Goal: Information Seeking & Learning: Learn about a topic

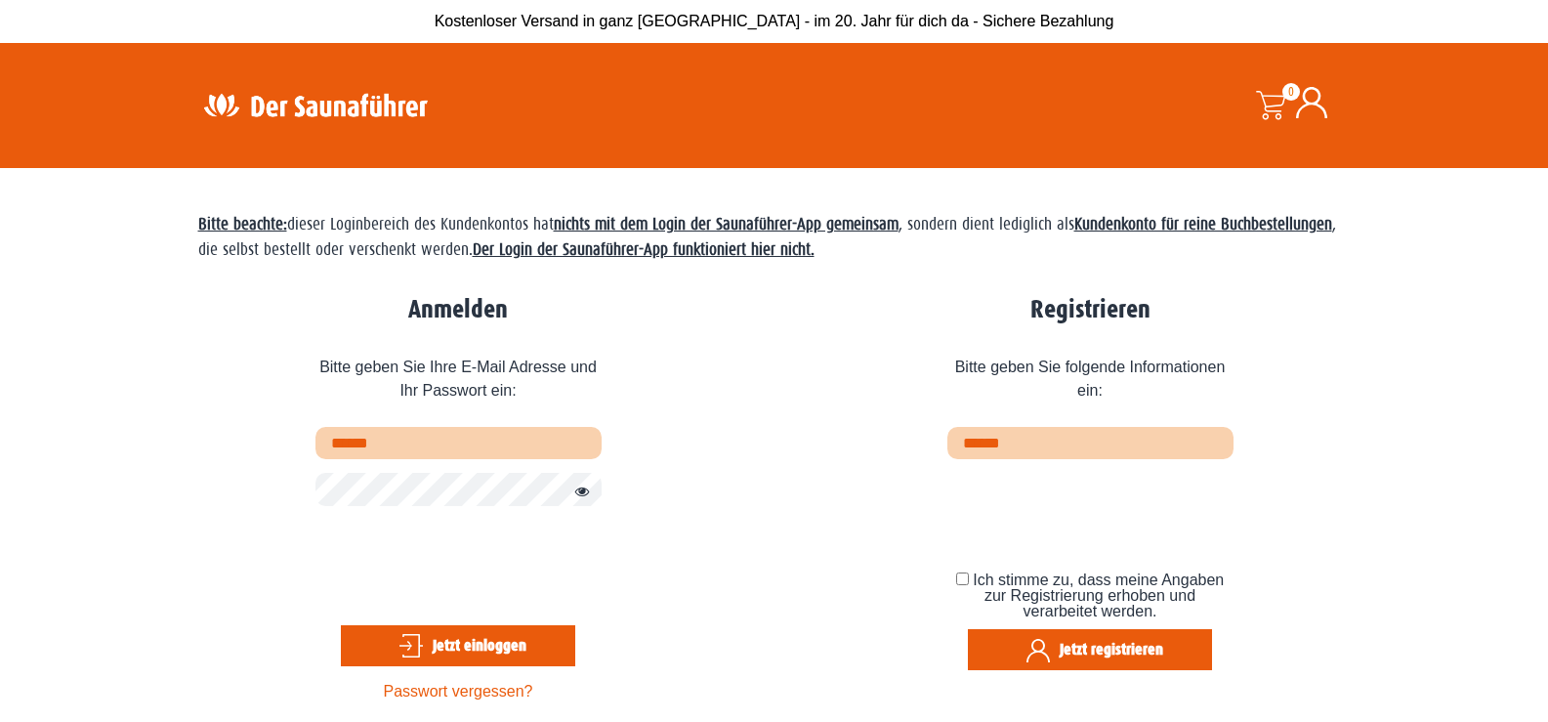
type input "**********"
click at [584, 491] on button "Passwort anzeigen" at bounding box center [576, 491] width 25 height 23
click at [584, 491] on button "Passwort verbergen" at bounding box center [576, 491] width 25 height 23
click at [489, 651] on button "Jetzt einloggen" at bounding box center [458, 645] width 234 height 41
click at [582, 494] on button "Passwort anzeigen" at bounding box center [576, 491] width 25 height 23
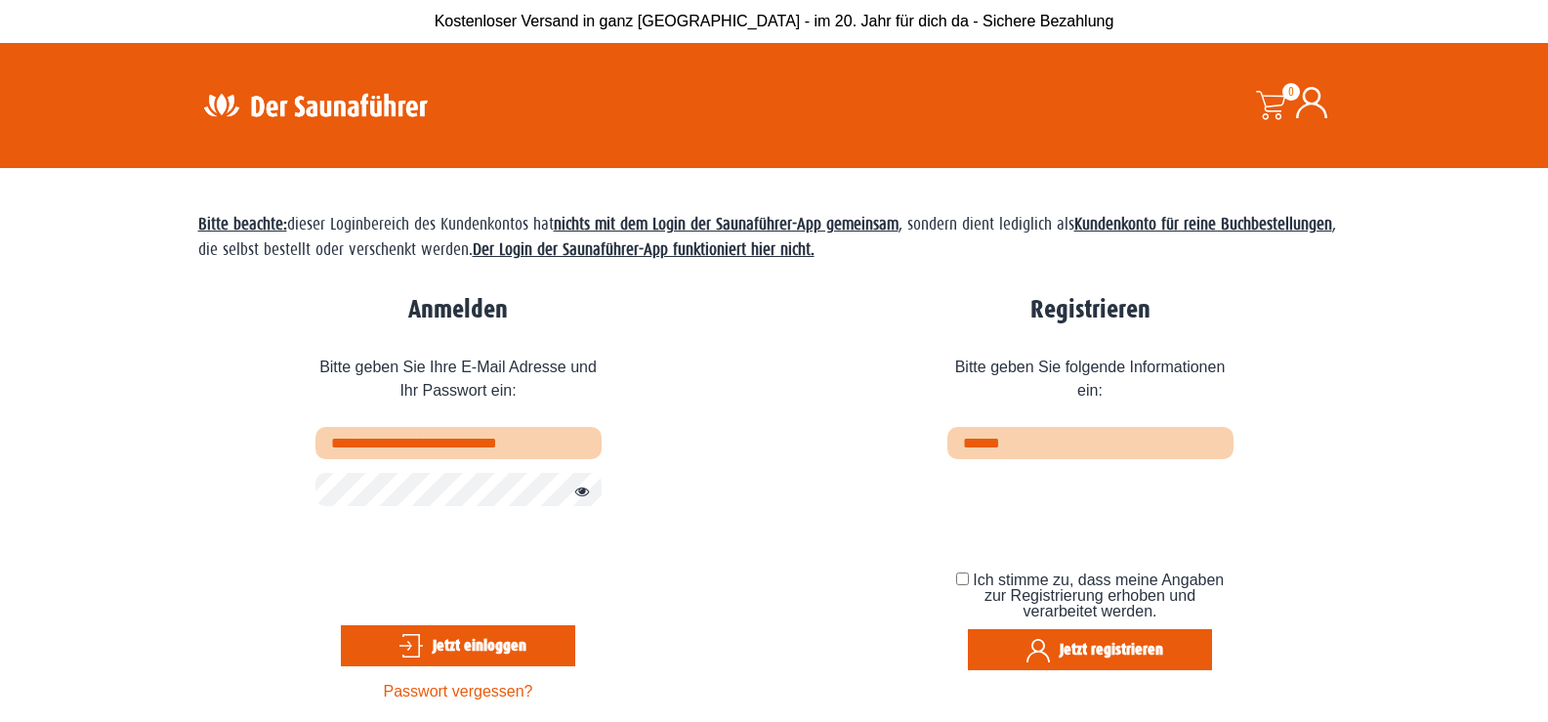
click at [481, 646] on button "Jetzt einloggen" at bounding box center [458, 645] width 234 height 41
click at [284, 101] on img at bounding box center [315, 105] width 254 height 38
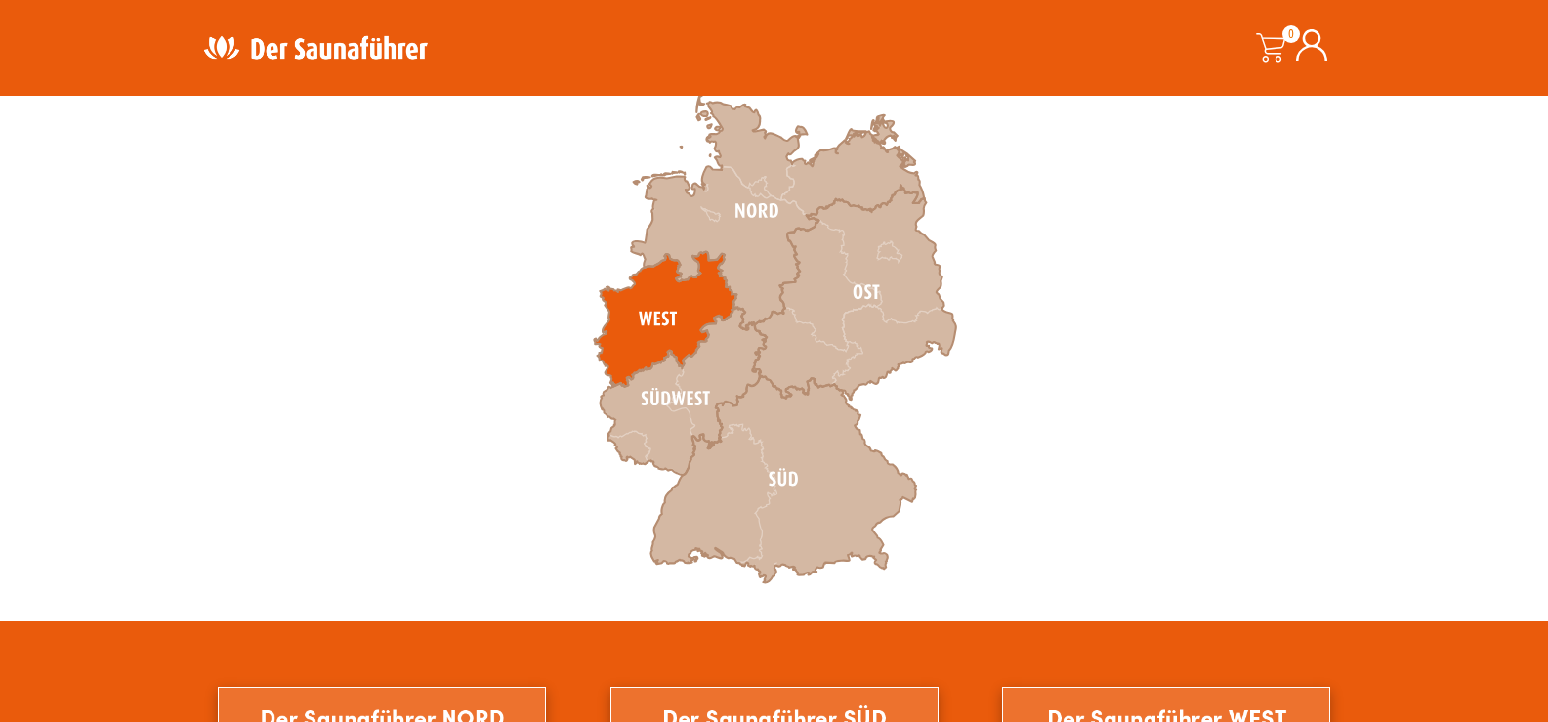
click at [656, 313] on icon at bounding box center [665, 319] width 143 height 135
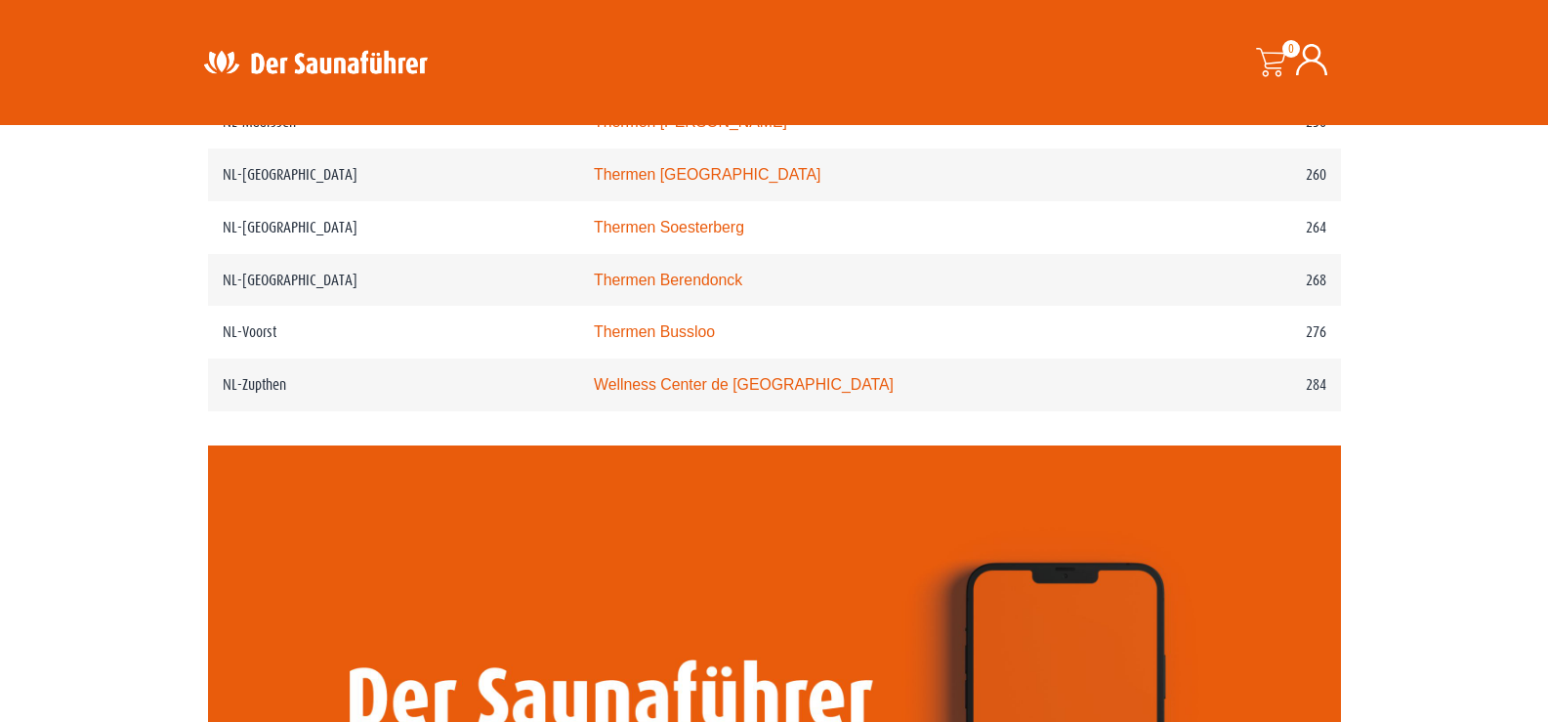
scroll to position [4045, 0]
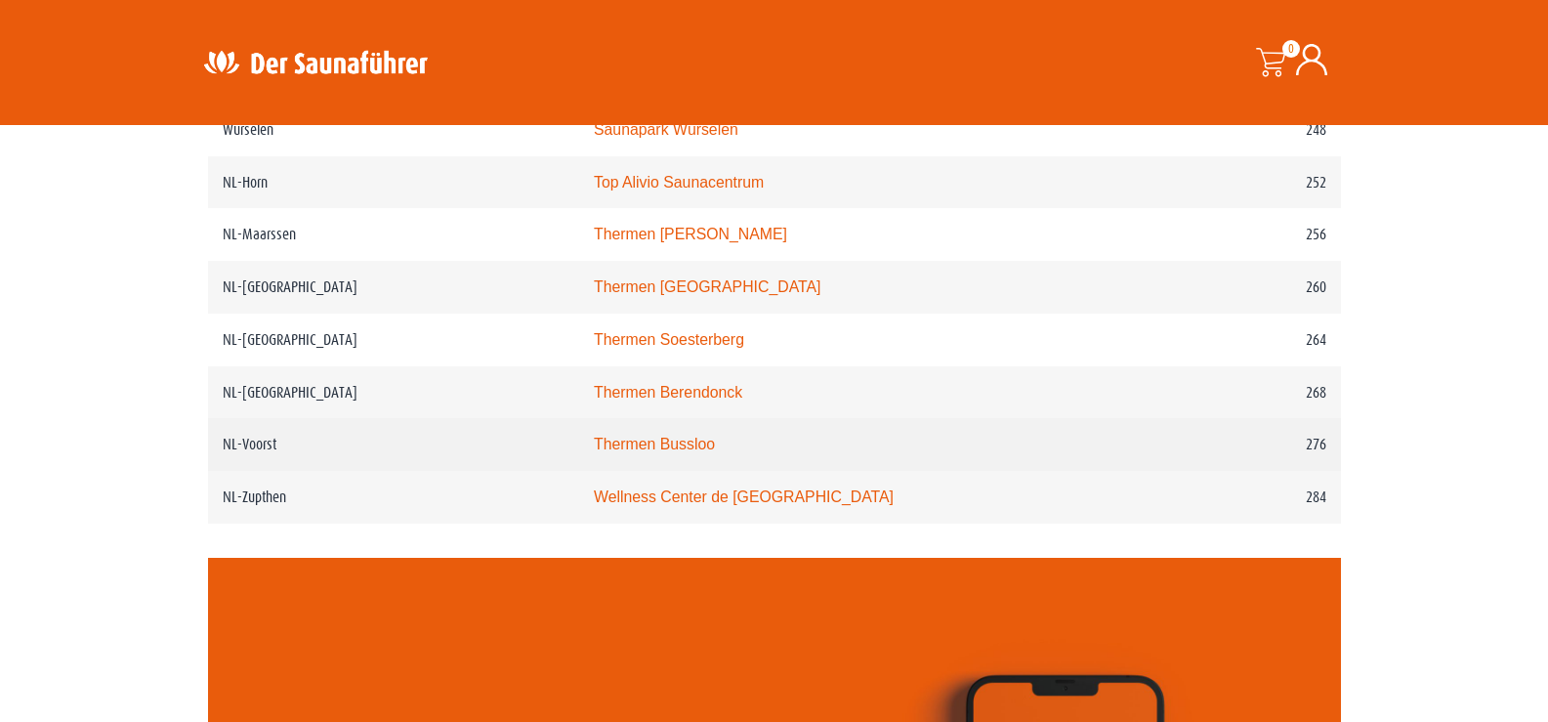
click at [648, 452] on link "Thermen Bussloo" at bounding box center [654, 444] width 121 height 17
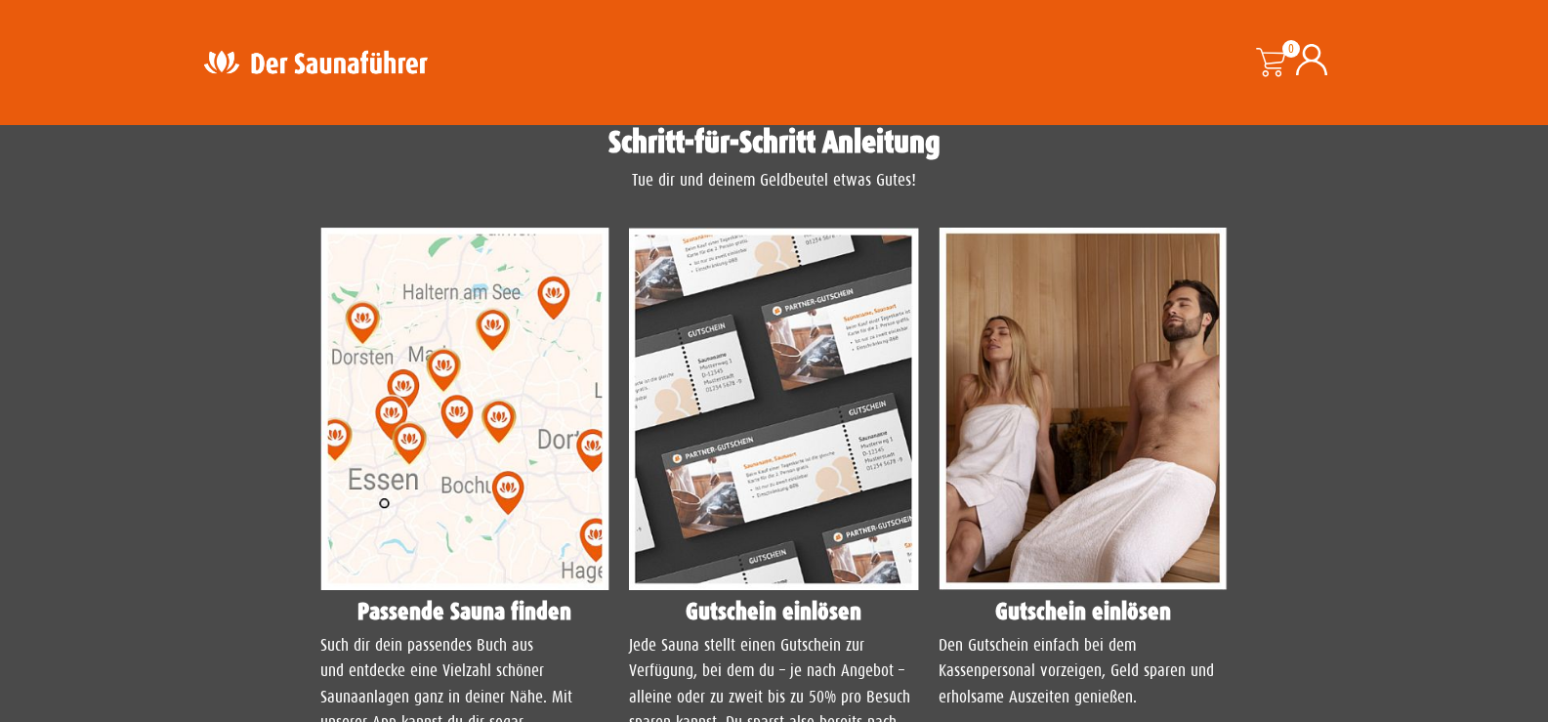
scroll to position [1855, 0]
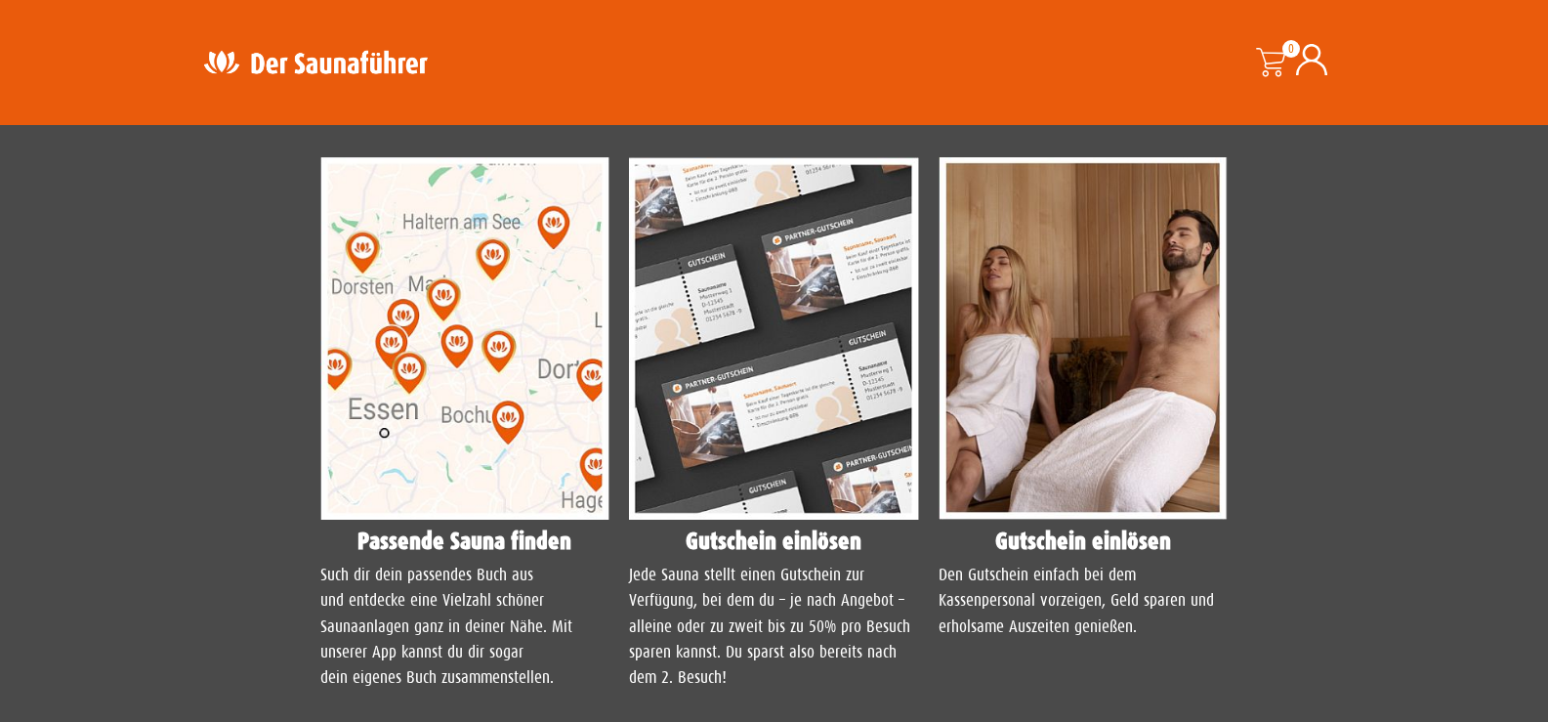
click at [439, 403] on img at bounding box center [465, 338] width 290 height 362
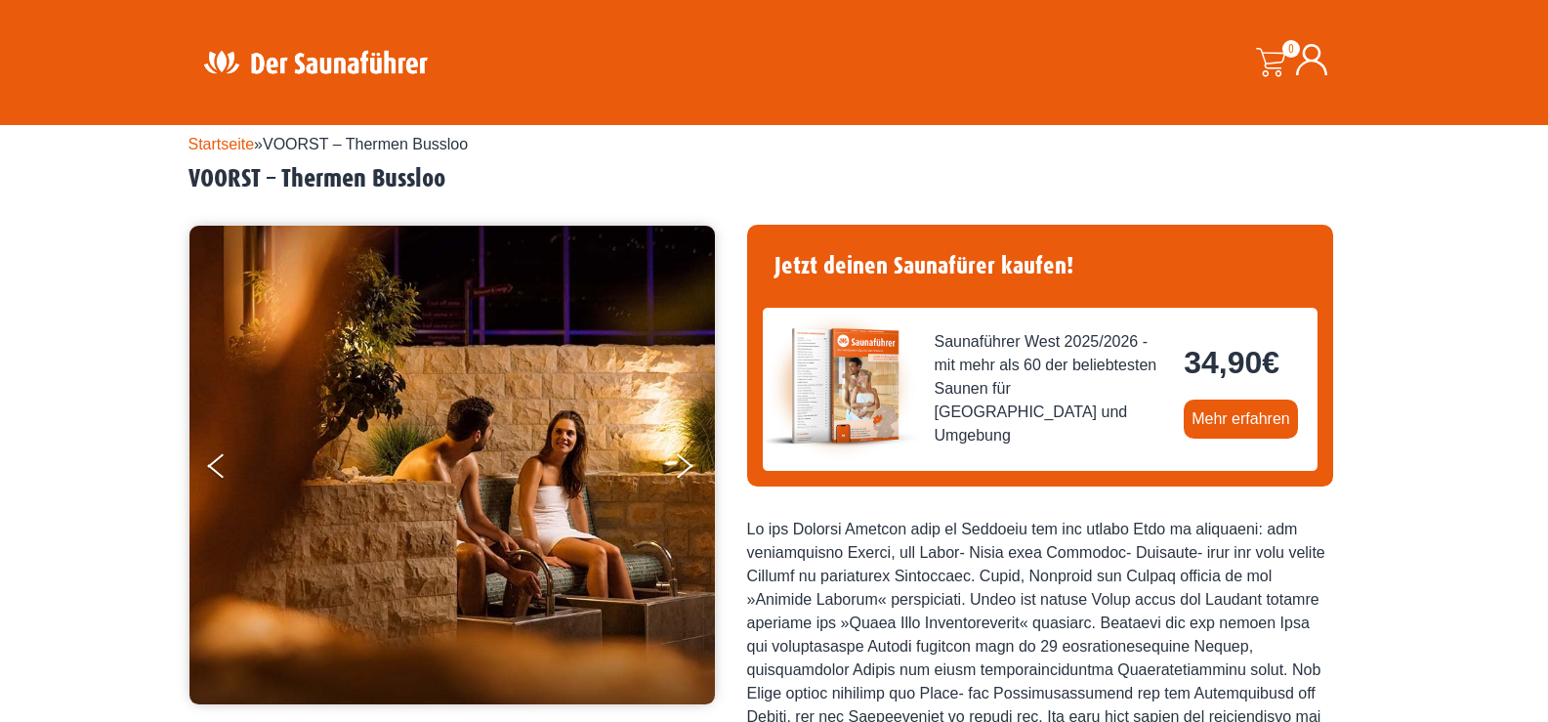
scroll to position [0, 0]
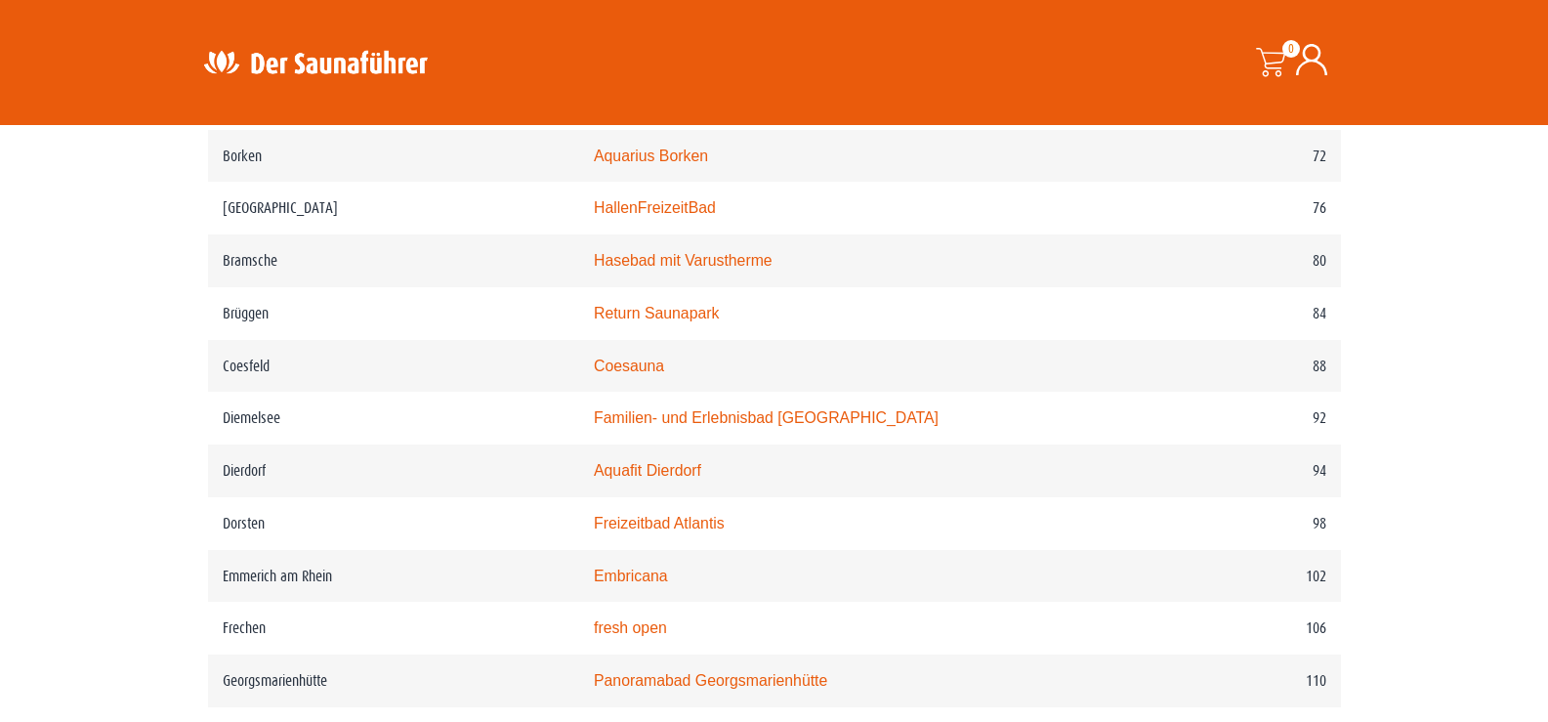
scroll to position [1642, 0]
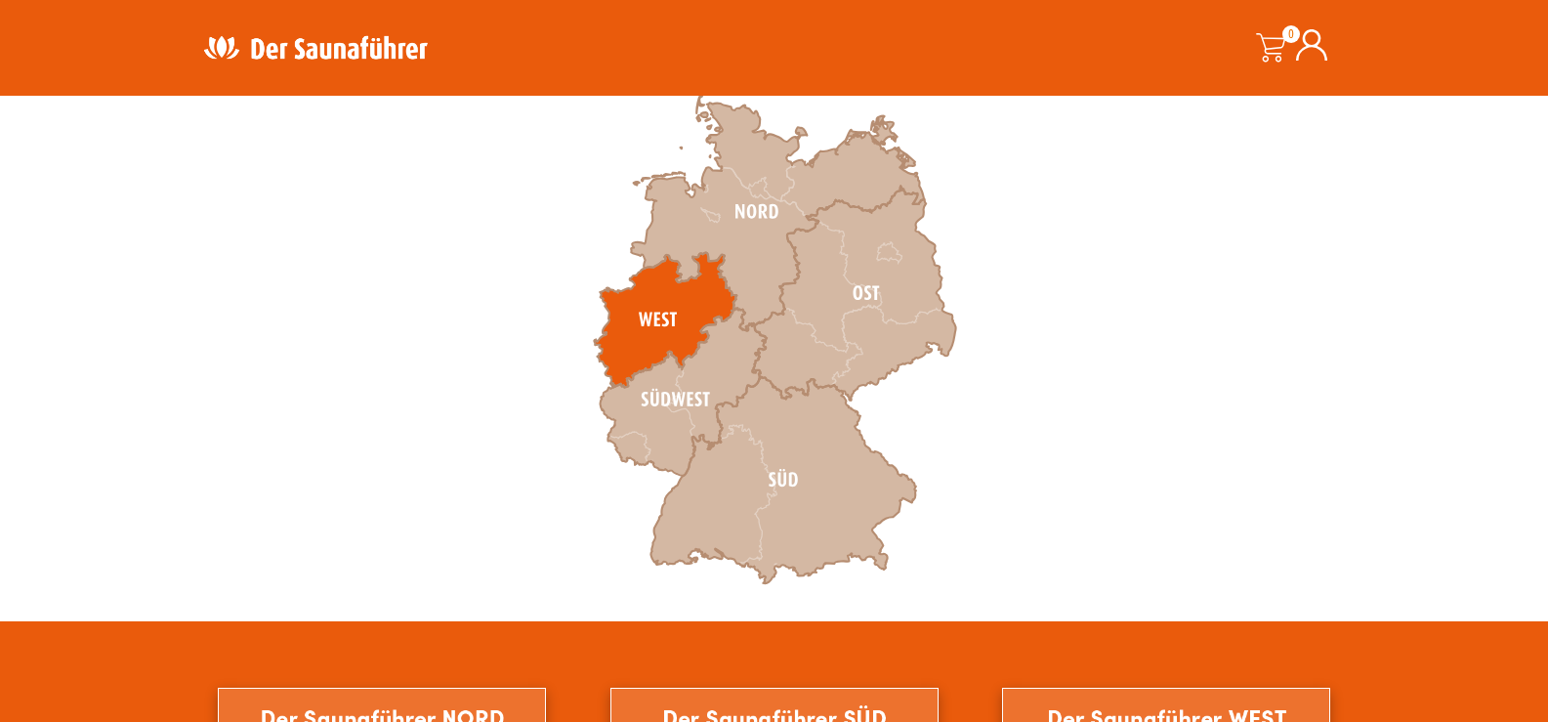
click at [643, 308] on icon at bounding box center [665, 319] width 143 height 135
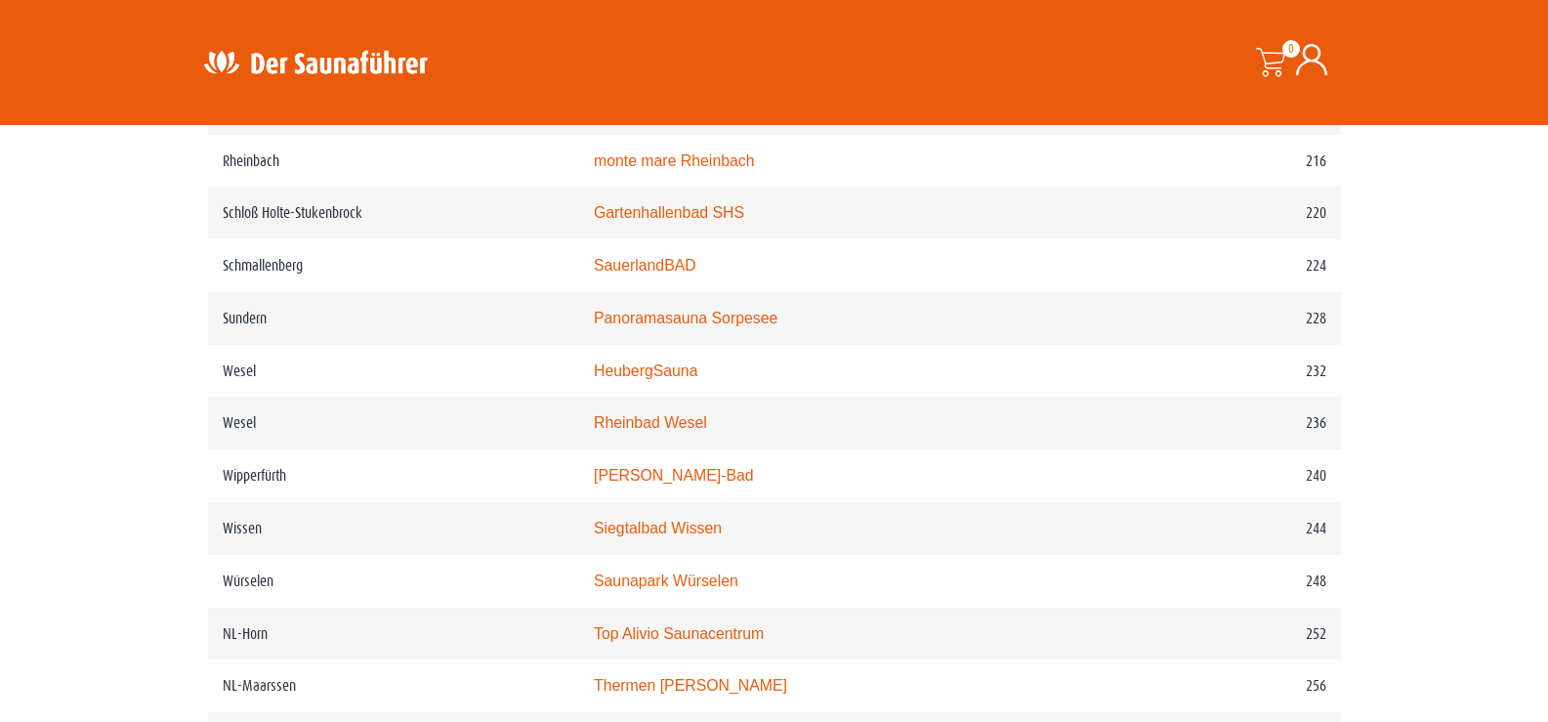
scroll to position [4102, 0]
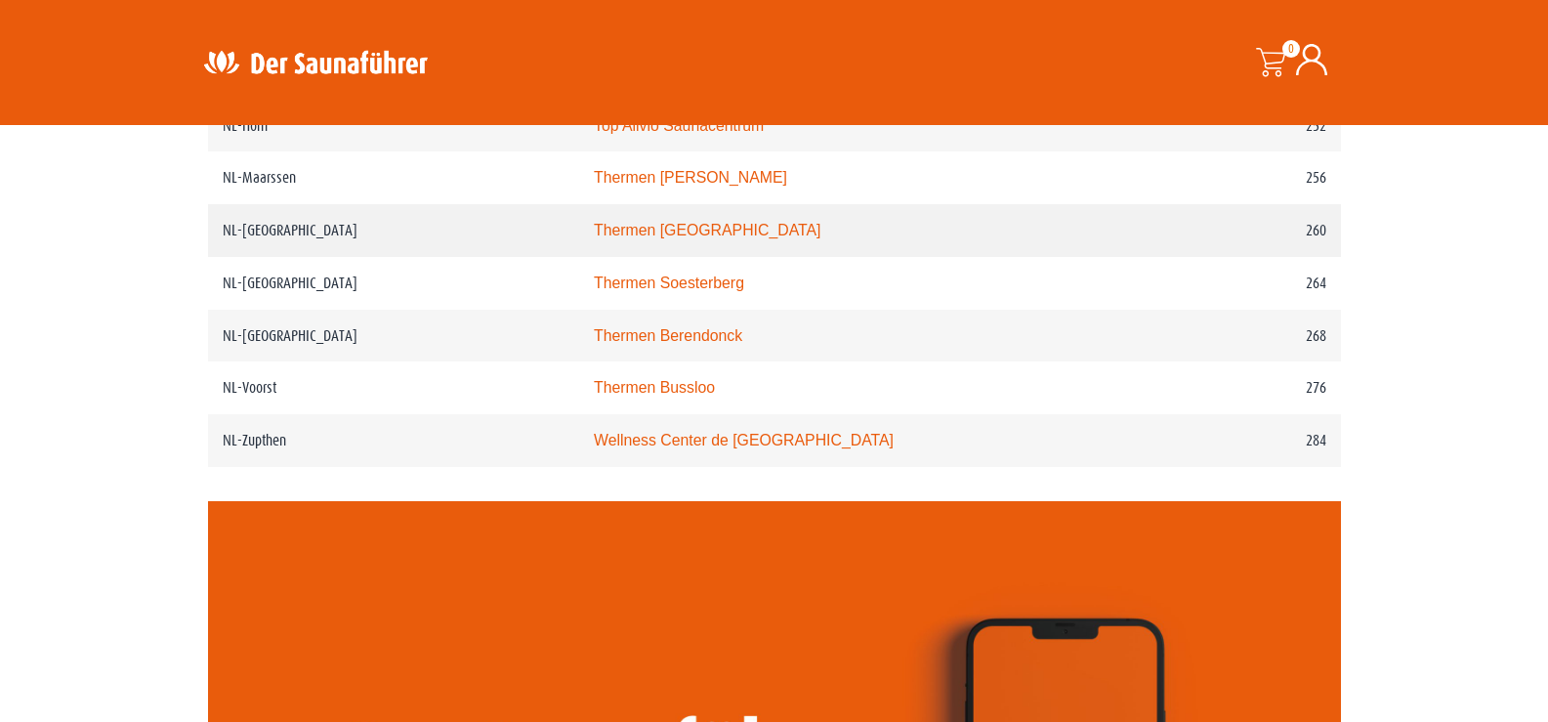
click at [654, 238] on link "Thermen Maastricht" at bounding box center [708, 230] width 228 height 17
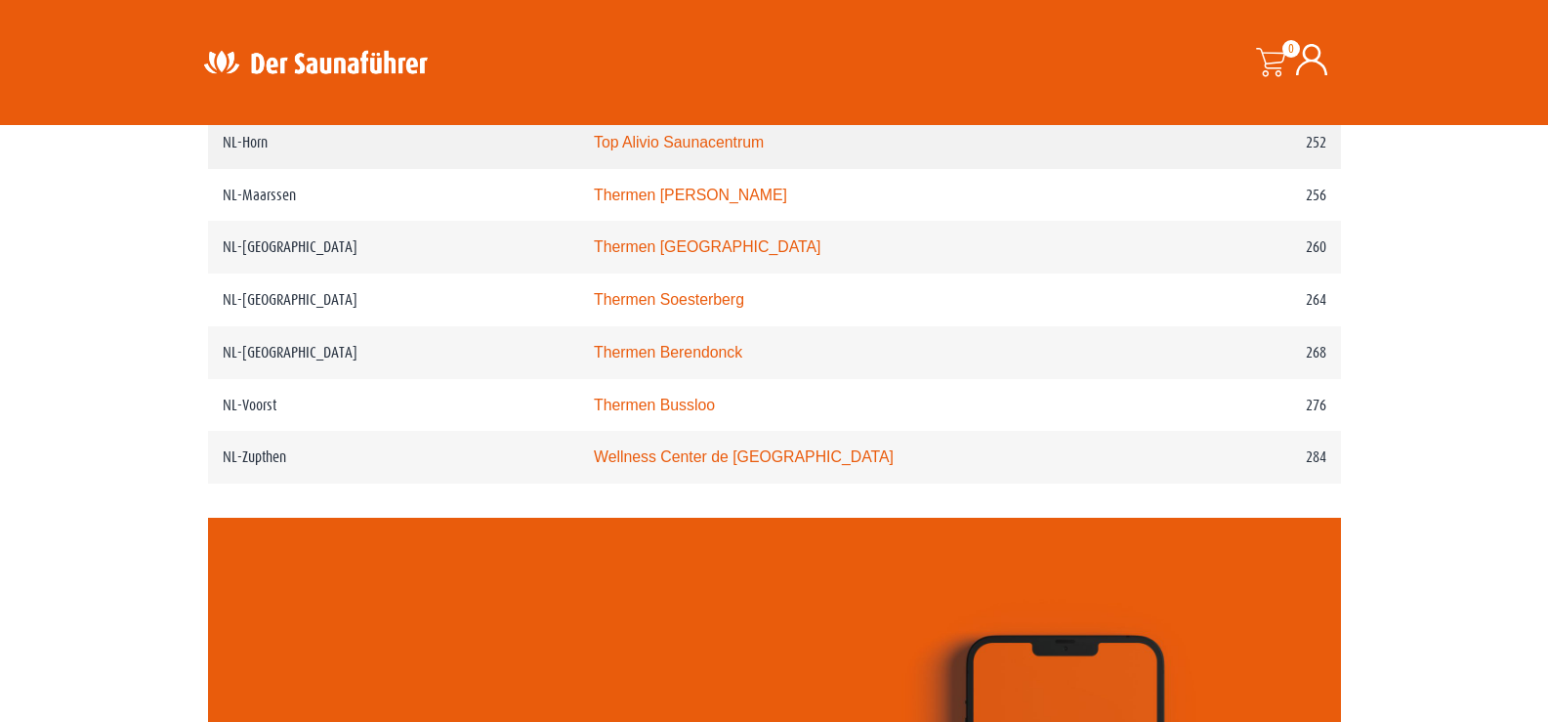
click at [718, 150] on link "Top Alivio Saunacentrum" at bounding box center [679, 142] width 170 height 17
